Goal: Find specific page/section: Find specific page/section

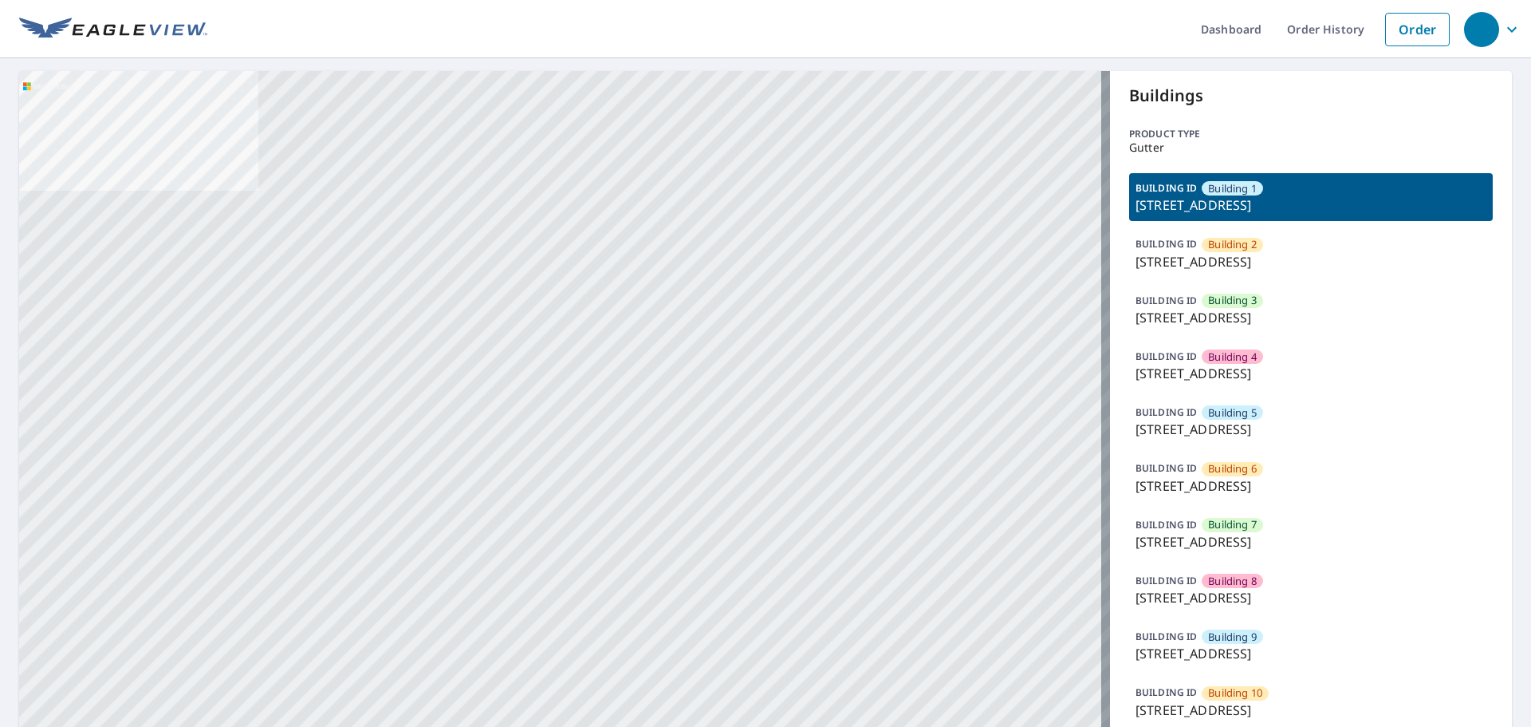
click at [1297, 267] on p "[STREET_ADDRESS]" at bounding box center [1311, 261] width 351 height 19
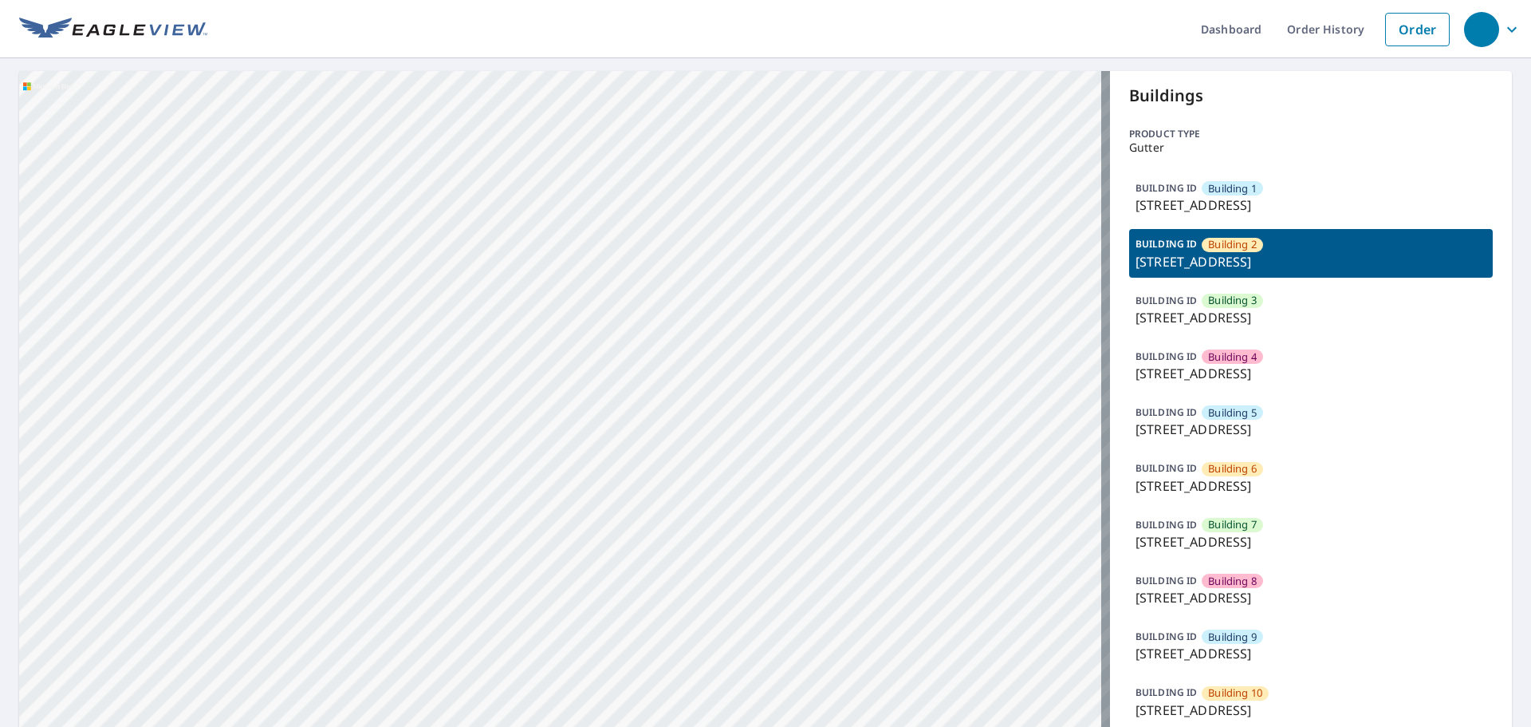
click at [1298, 304] on div "BUILDING [GEOGRAPHIC_DATA][STREET_ADDRESS]" at bounding box center [1311, 310] width 364 height 48
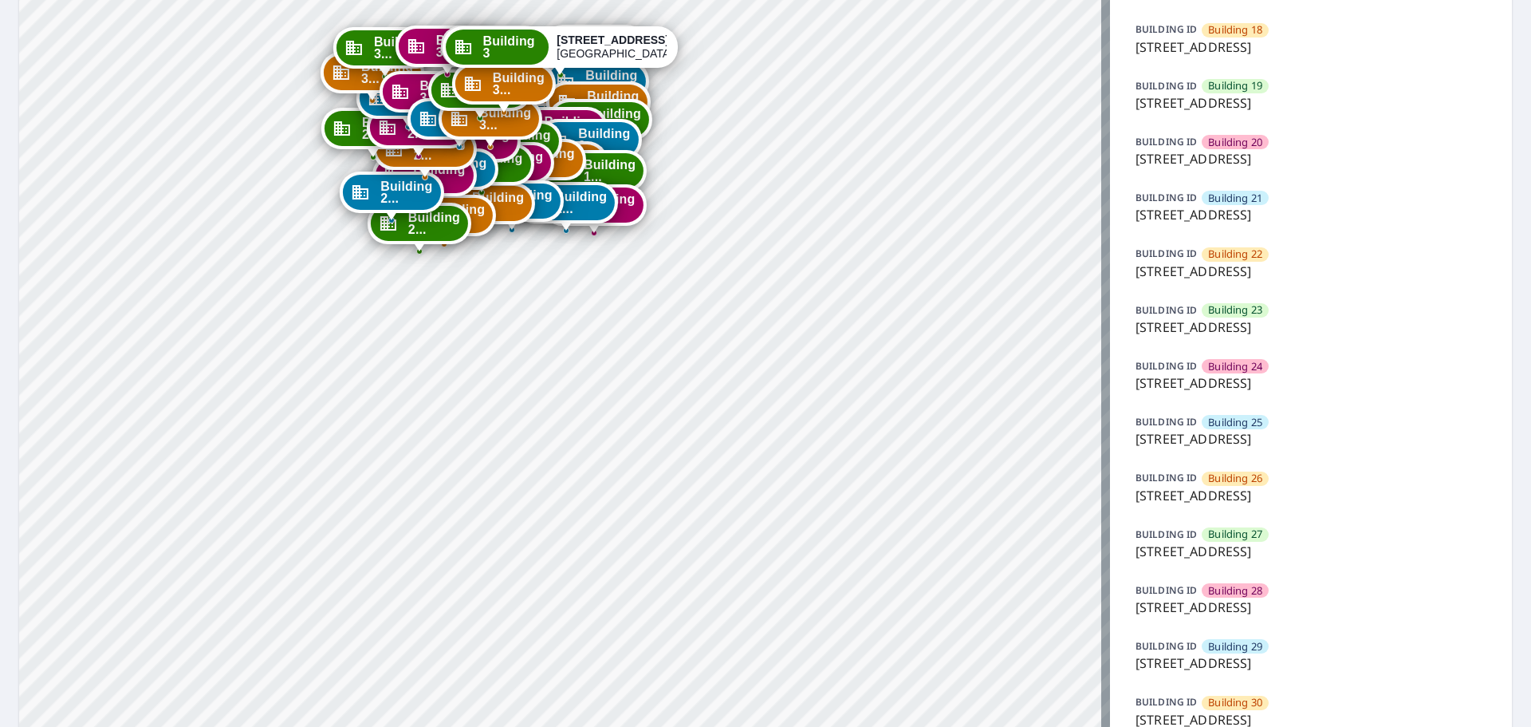
scroll to position [1436, 0]
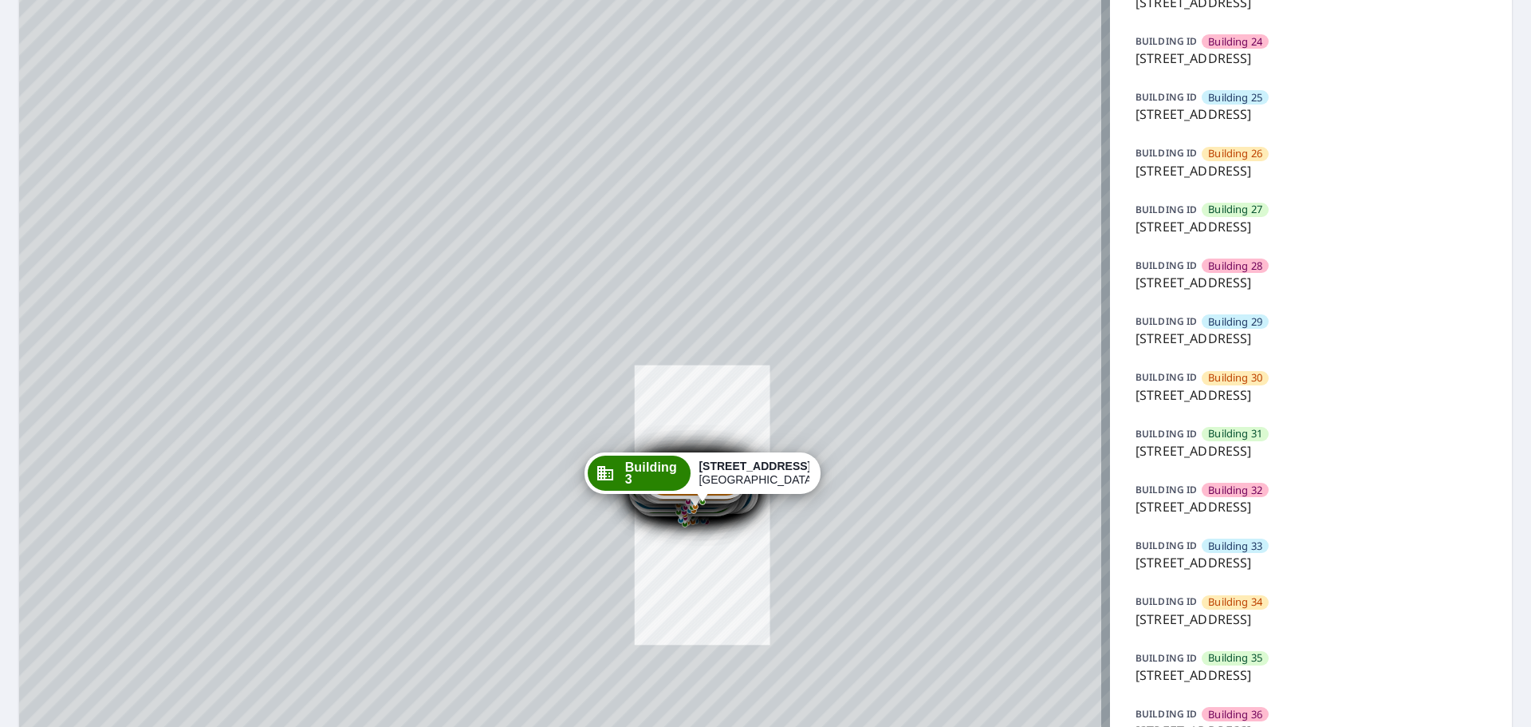
drag, startPoint x: 615, startPoint y: 214, endPoint x: 601, endPoint y: 385, distance: 172.0
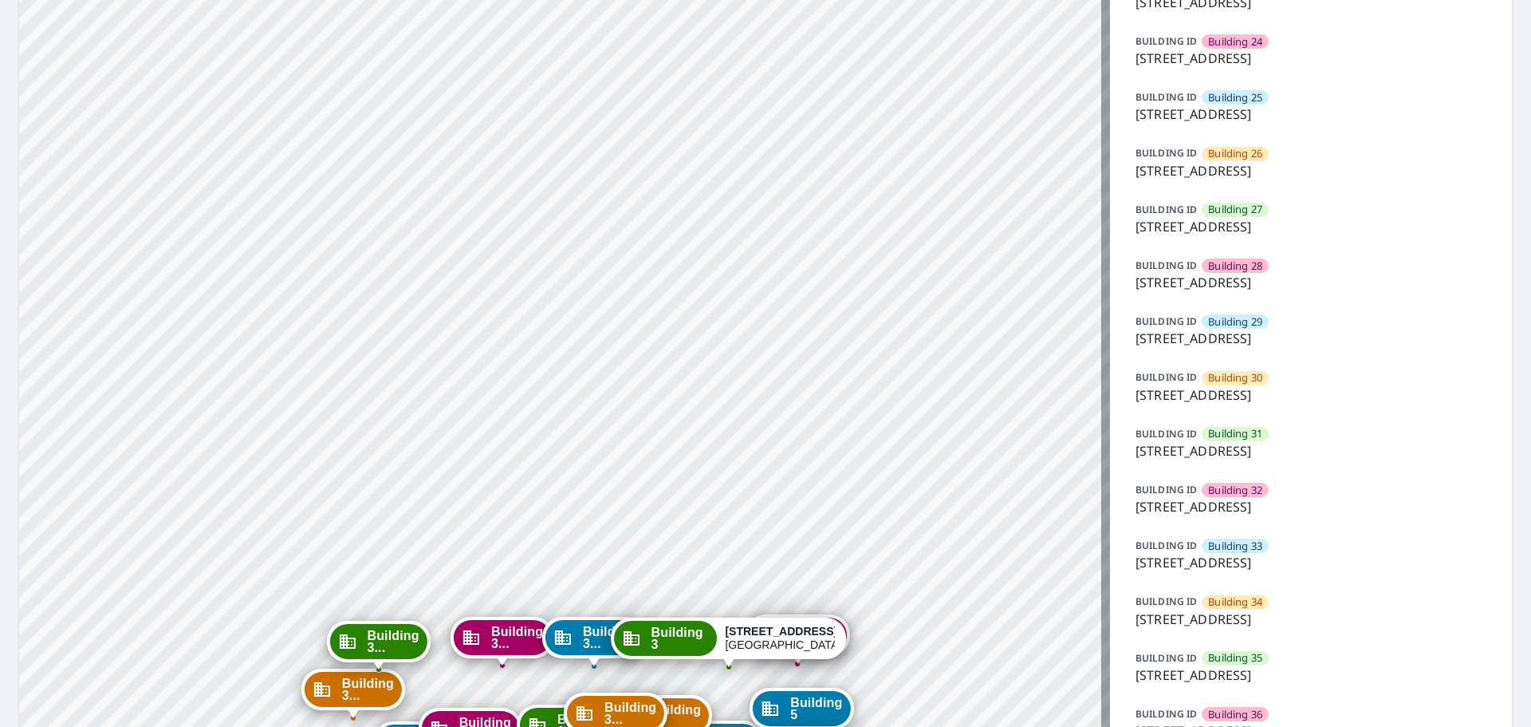
drag, startPoint x: 681, startPoint y: 441, endPoint x: 640, endPoint y: 499, distance: 71.5
